Goal: Find specific page/section: Find specific page/section

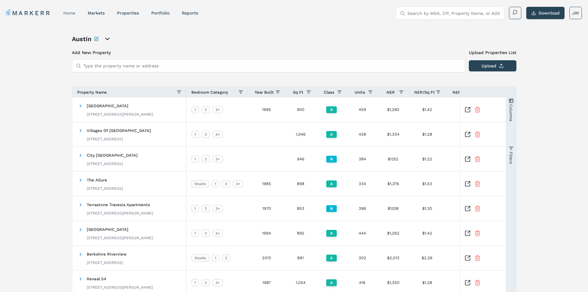
click at [66, 15] on link "home" at bounding box center [69, 12] width 12 height 5
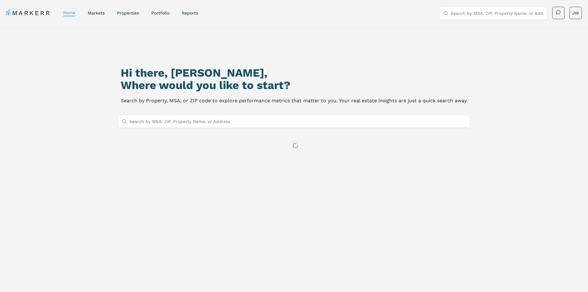
click at [90, 12] on link "markets" at bounding box center [96, 12] width 17 height 5
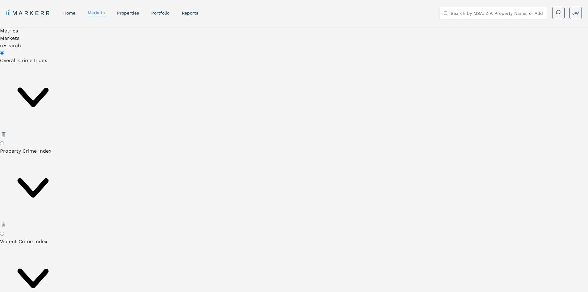
type input "r"
